Goal: Check status: Check status

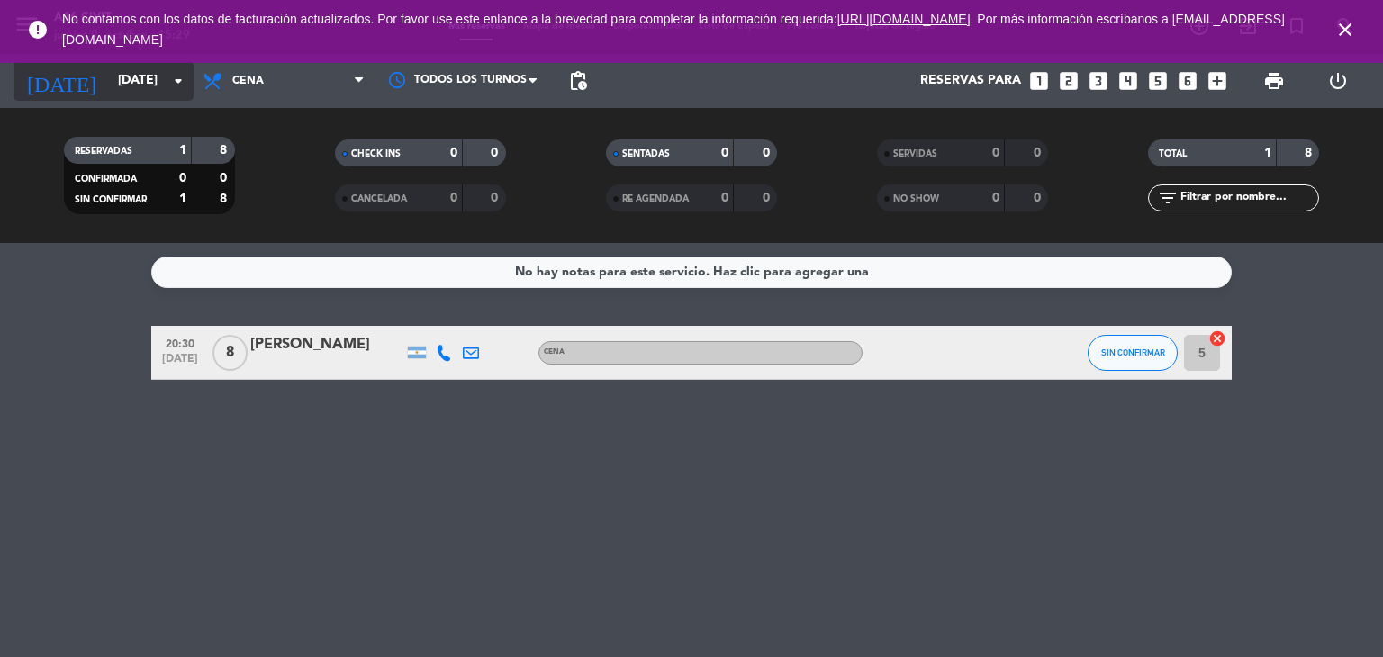
click at [115, 79] on input "[DATE]" at bounding box center [194, 81] width 171 height 32
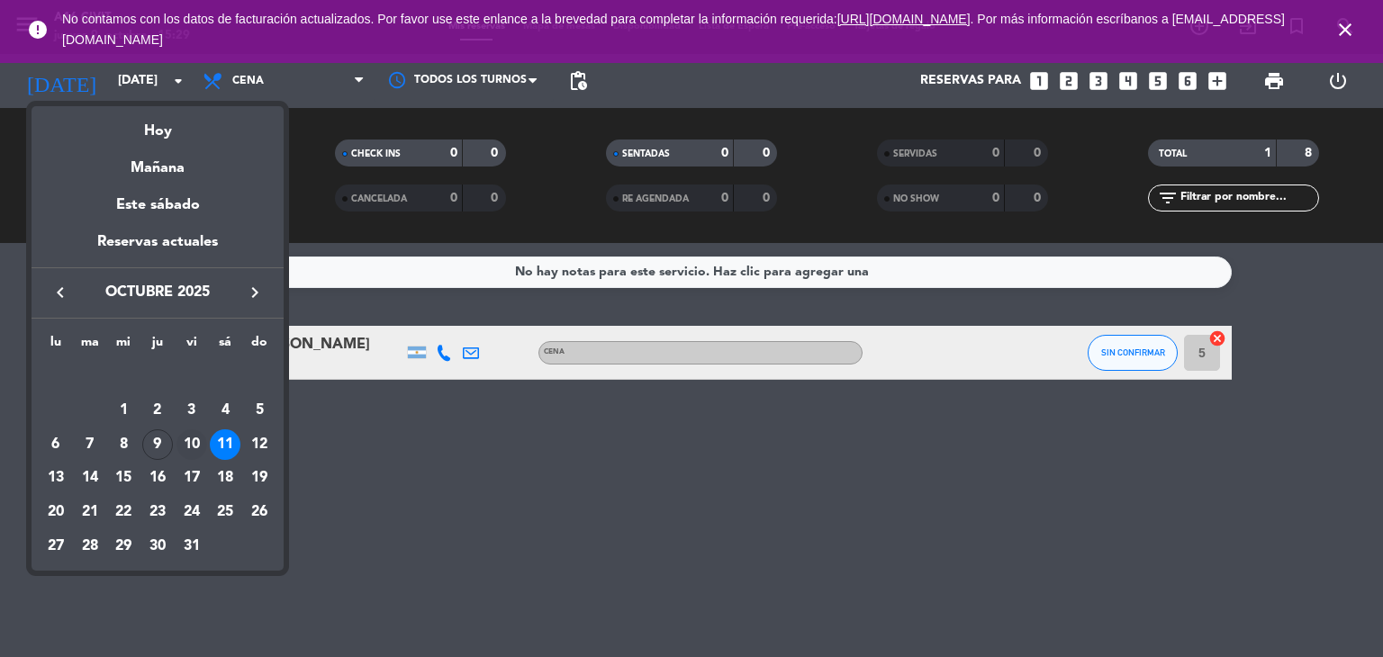
click at [185, 442] on div "10" at bounding box center [191, 444] width 31 height 31
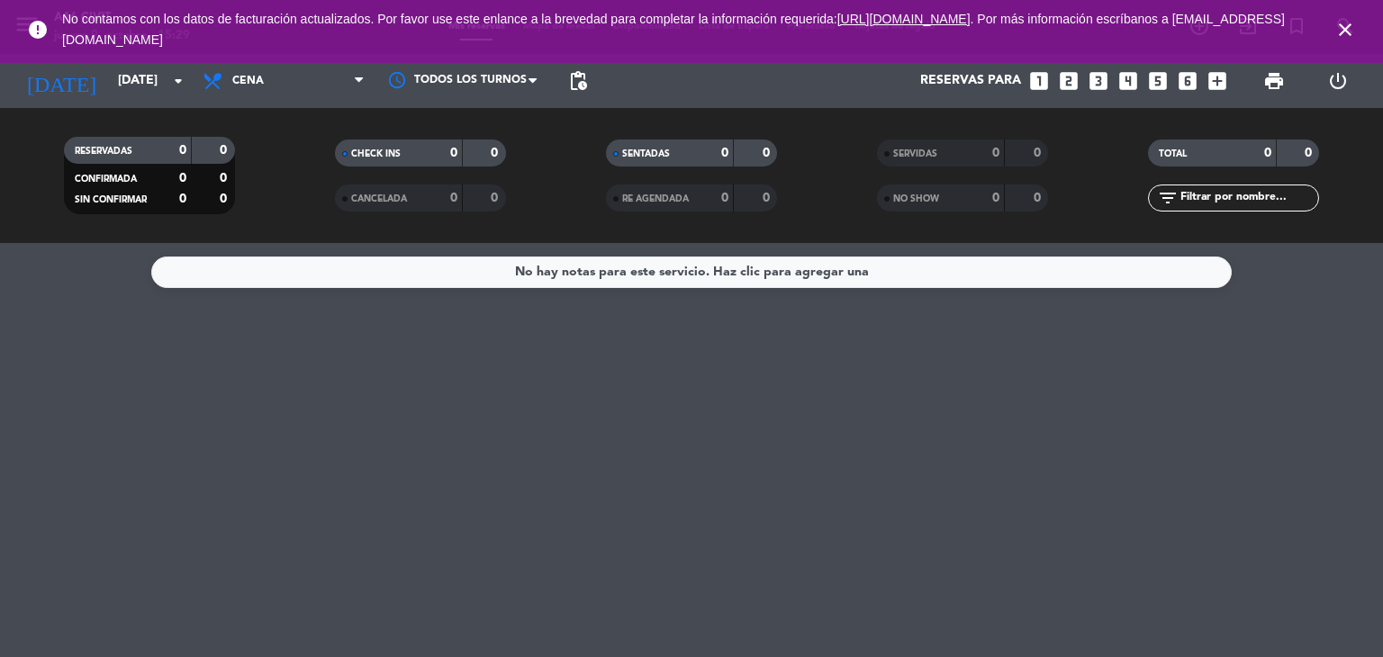
click at [1344, 25] on icon "close" at bounding box center [1345, 30] width 22 height 22
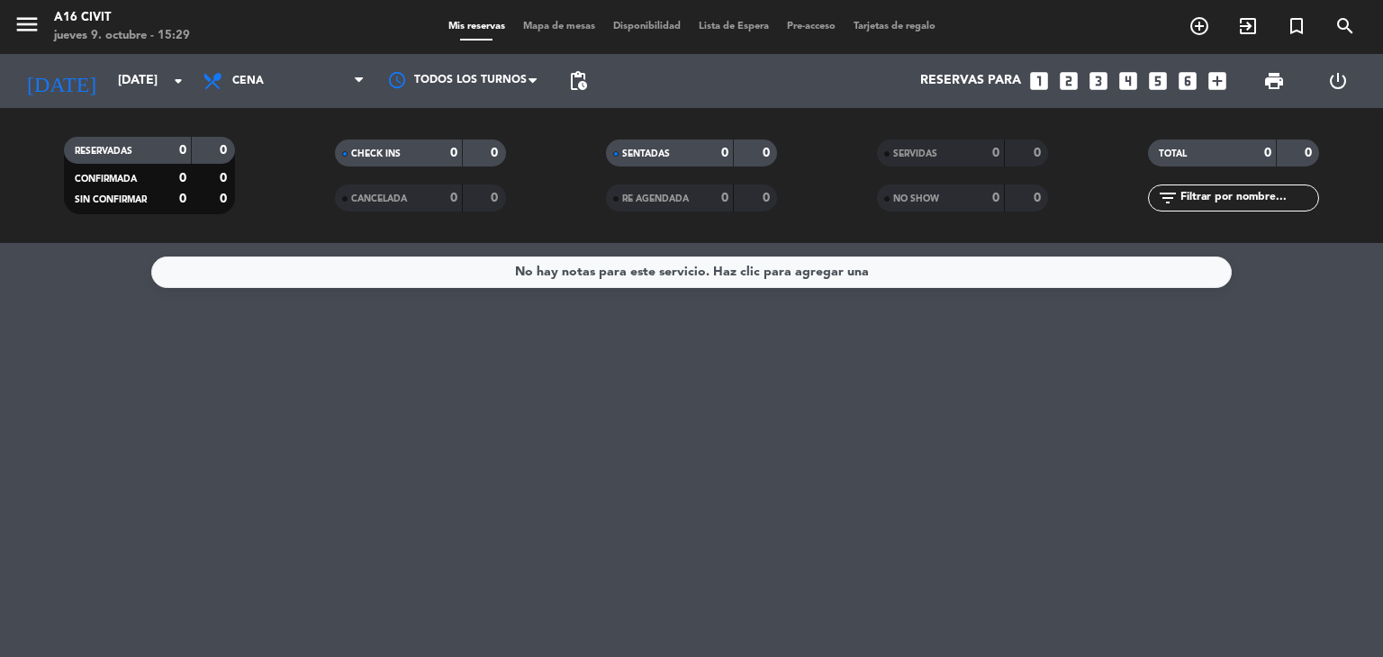
click at [36, 33] on icon "menu" at bounding box center [27, 24] width 27 height 27
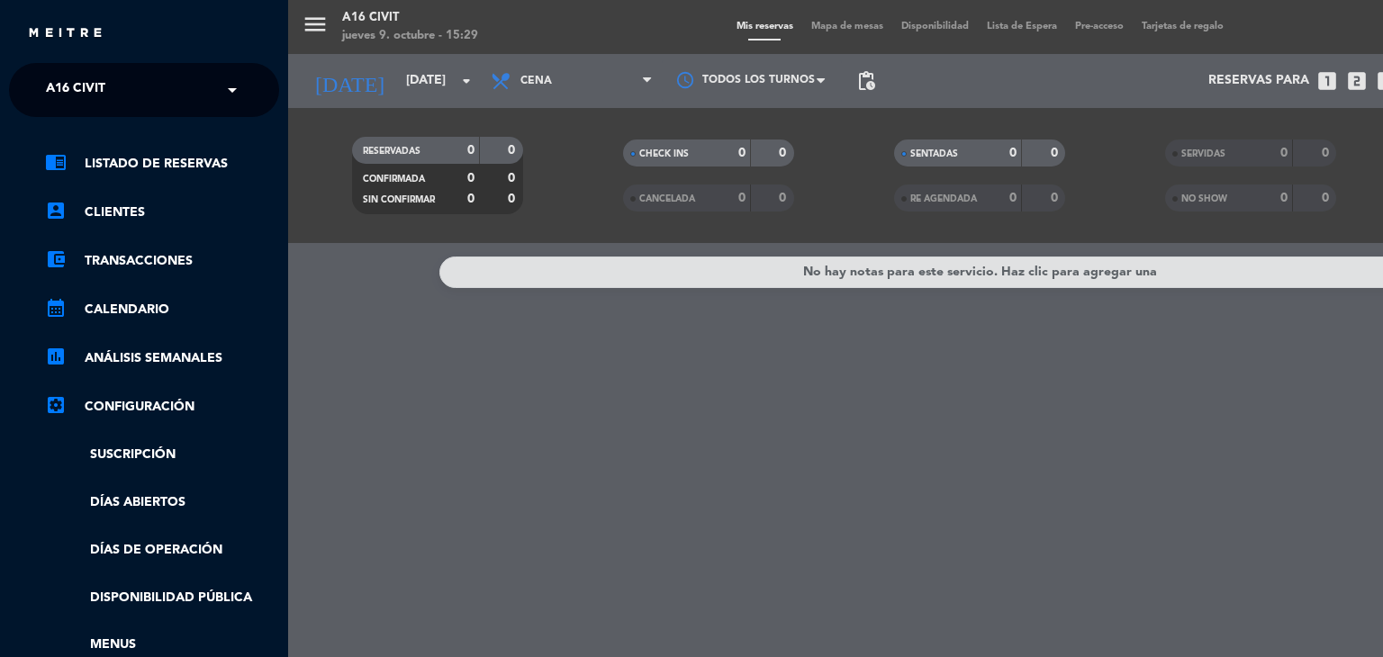
click at [112, 95] on div "× A16 Civit" at bounding box center [86, 90] width 94 height 38
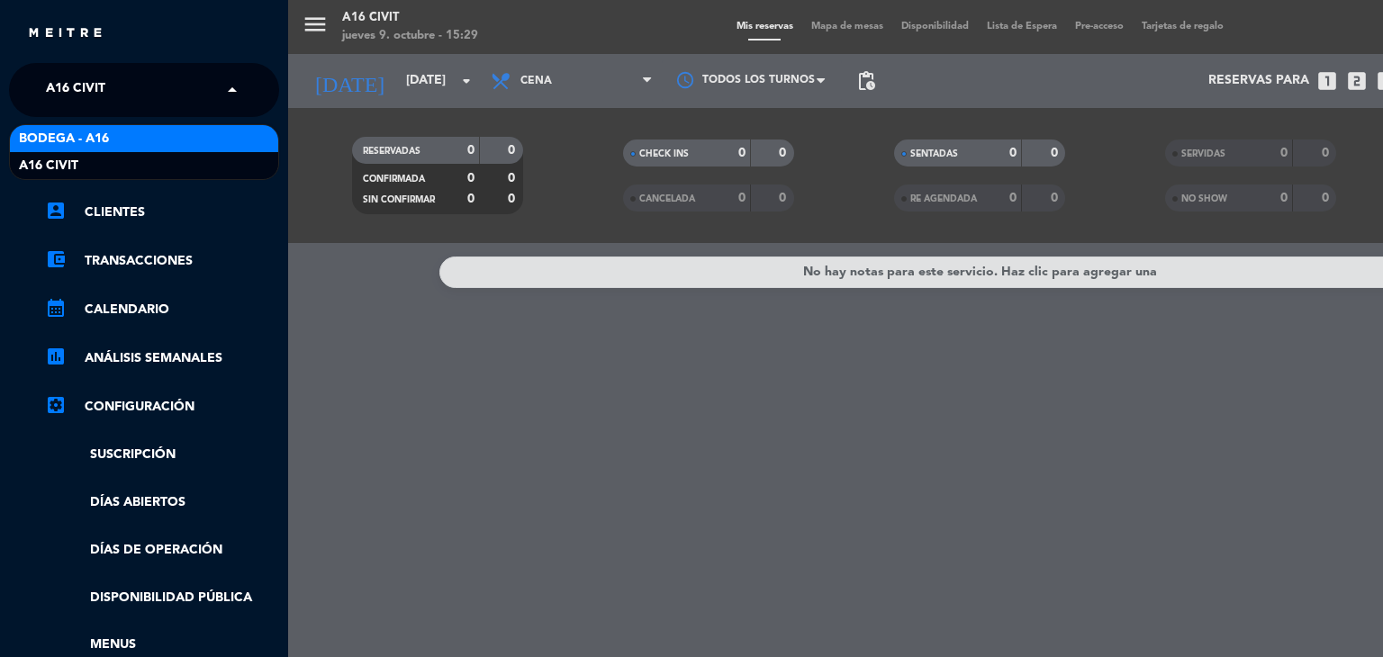
click at [107, 146] on span "Bodega - A16" at bounding box center [64, 139] width 90 height 21
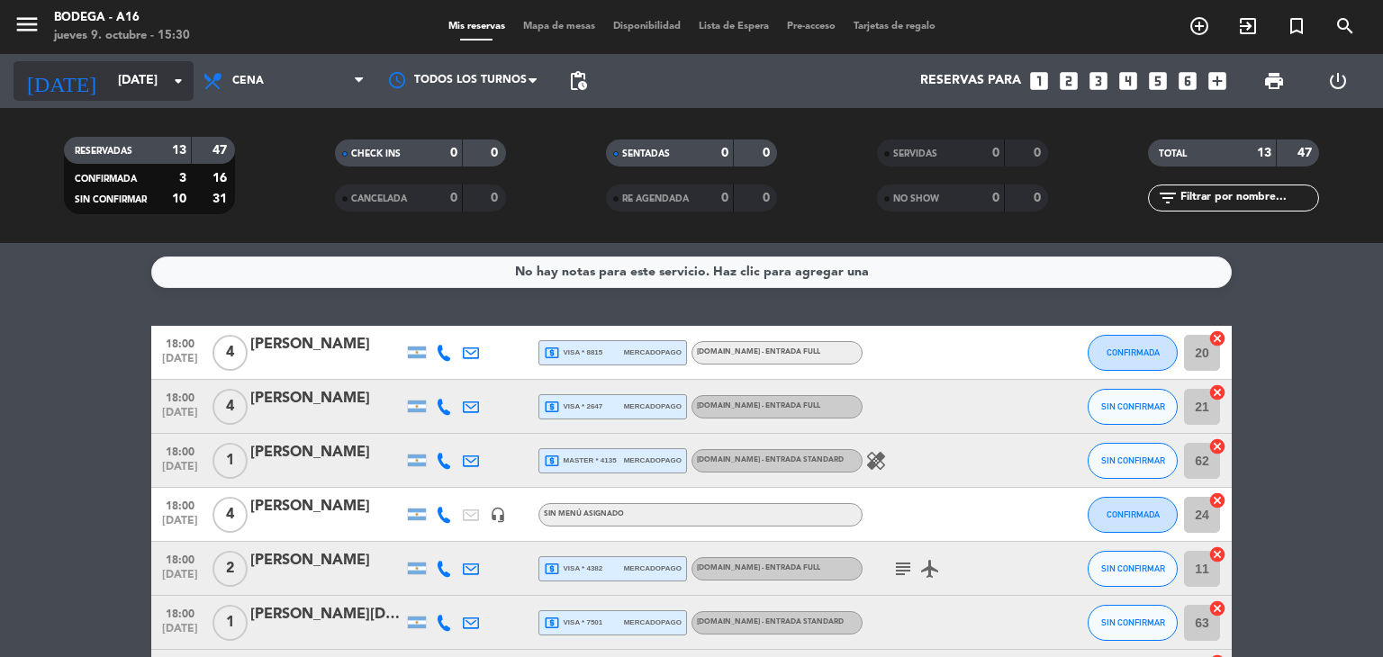
click at [146, 82] on input "[DATE]" at bounding box center [194, 81] width 171 height 32
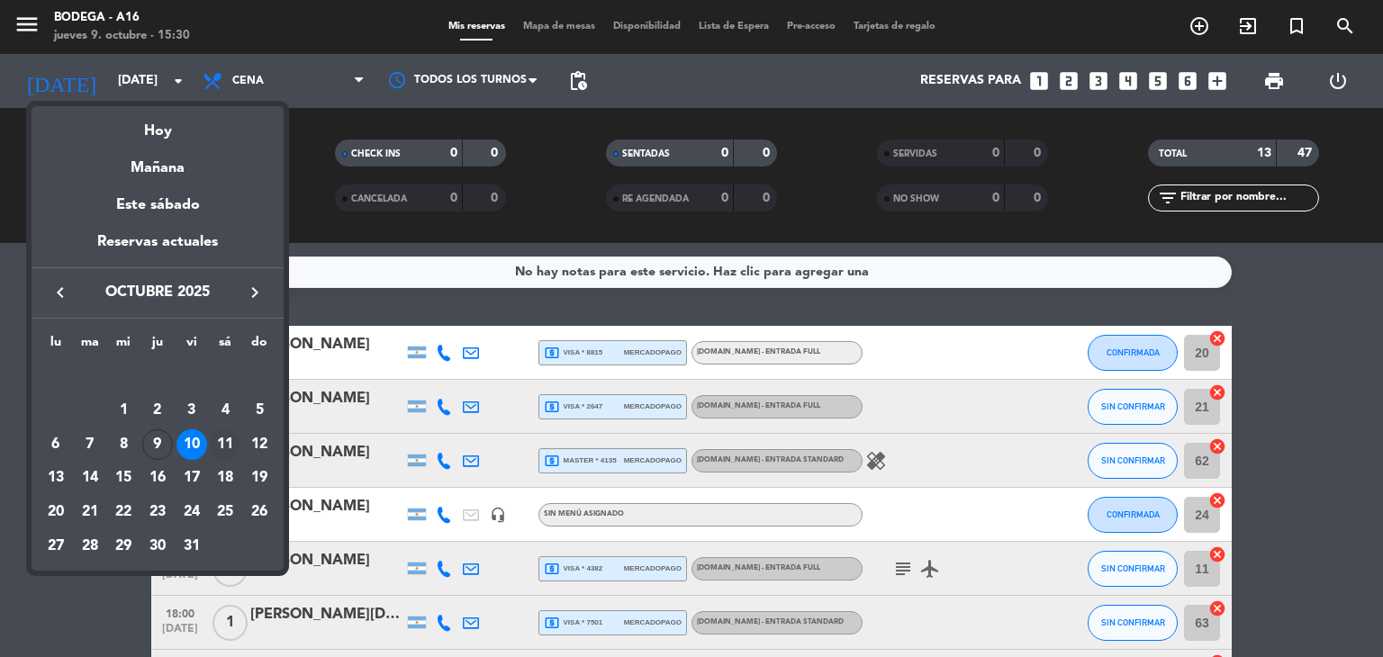
click at [220, 448] on div "11" at bounding box center [225, 444] width 31 height 31
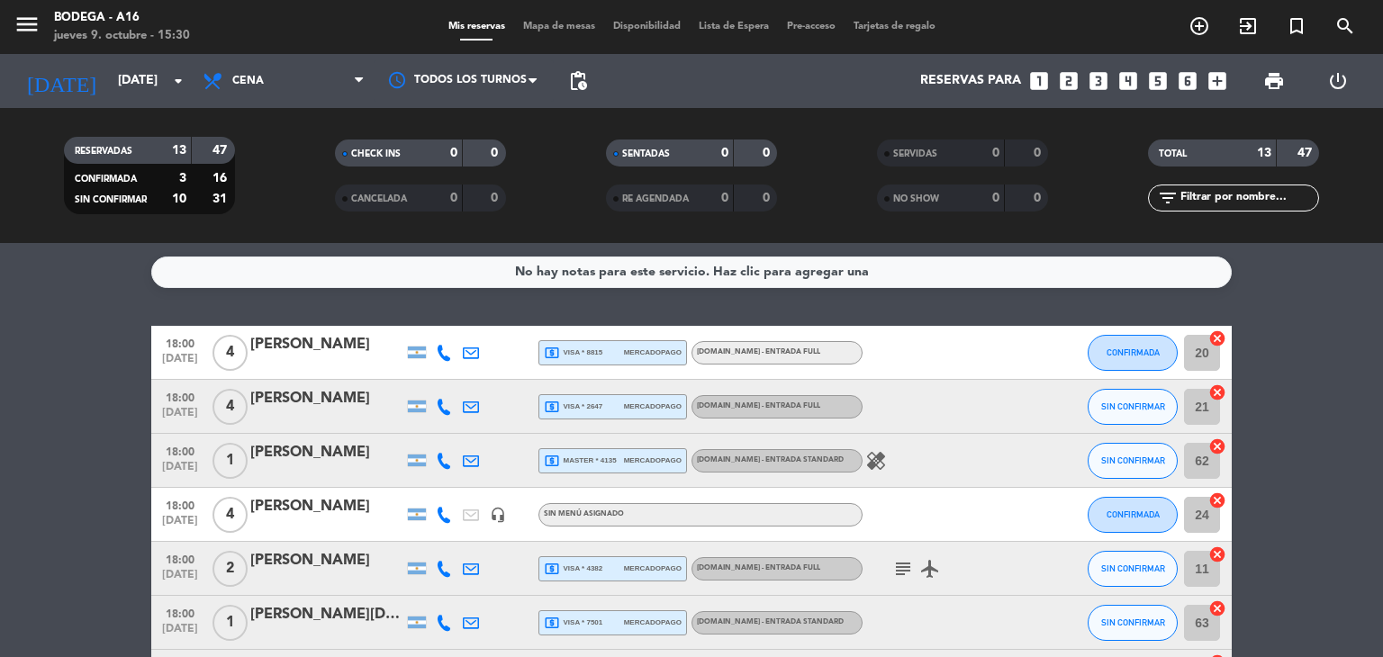
type input "[DATE]"
